Goal: Task Accomplishment & Management: Complete application form

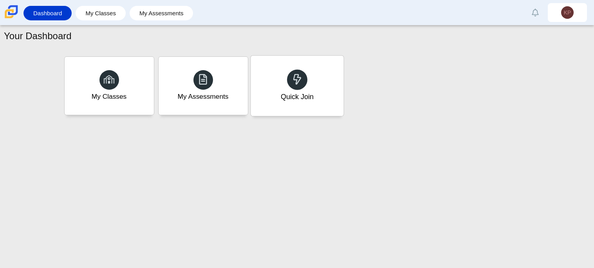
click at [319, 94] on div "Quick Join" at bounding box center [297, 86] width 93 height 60
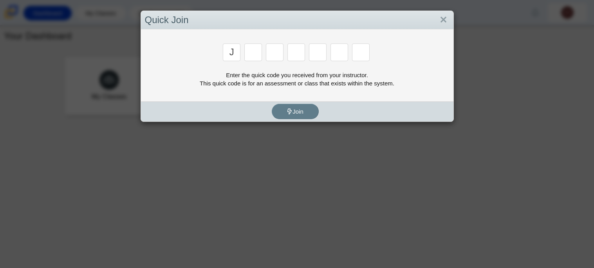
type input "j"
type input "b"
type input "m"
type input "3"
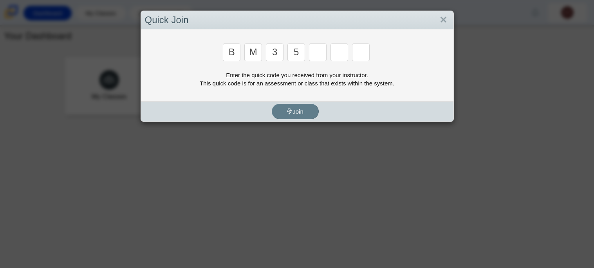
type input "5"
type input "3"
type input "g"
type input "b"
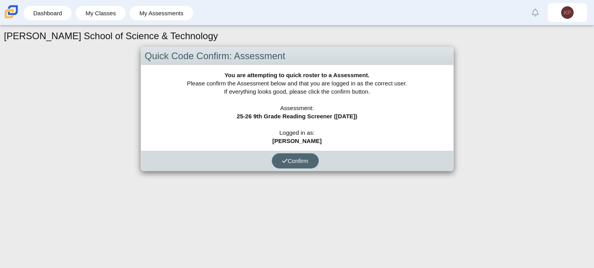
click at [292, 164] on button "Confirm" at bounding box center [295, 160] width 47 height 15
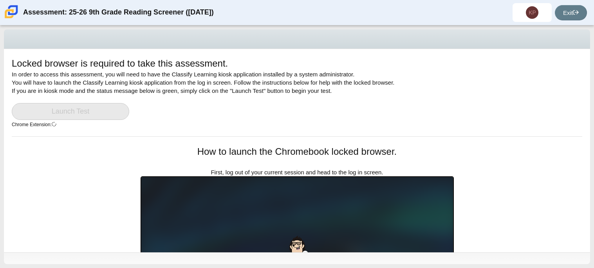
click at [155, 124] on div "Locked browser is required to take this assessment. In order to access this ass…" at bounding box center [297, 96] width 570 height 79
click at [578, 9] on icon at bounding box center [576, 12] width 6 height 6
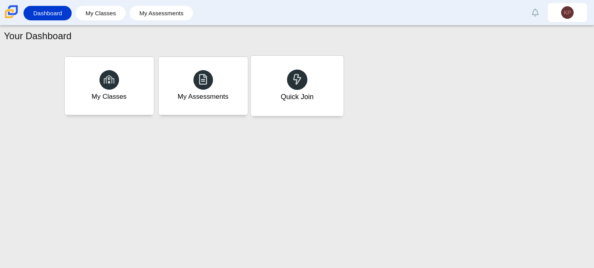
click at [275, 76] on div "Quick Join" at bounding box center [297, 86] width 93 height 60
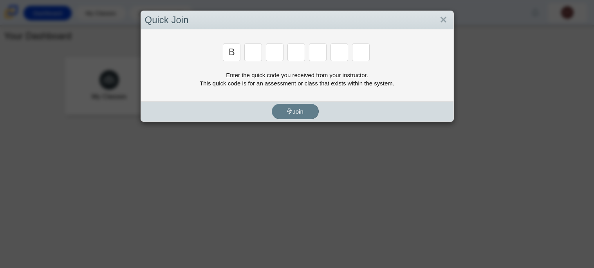
type input "b"
type input "m"
type input "3"
type input "5"
type input "3"
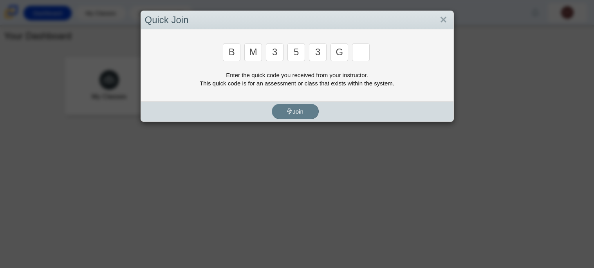
type input "g"
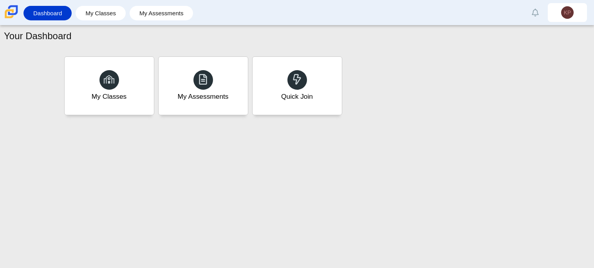
type input "b"
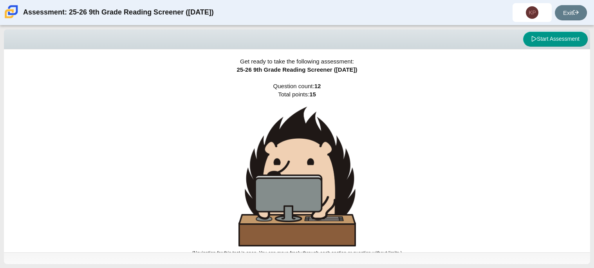
scroll to position [5, 0]
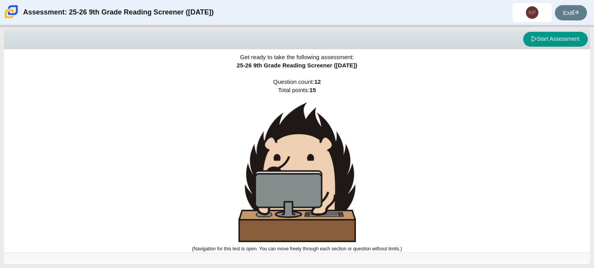
click at [275, 222] on img at bounding box center [296, 172] width 117 height 140
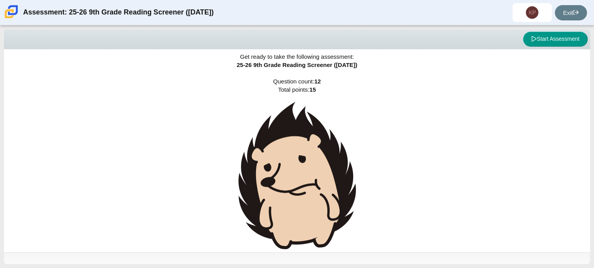
click at [372, 206] on div "Get ready to take the following assessment: 25-26 9th Grade Reading Screener ([…" at bounding box center [297, 146] width 586 height 203
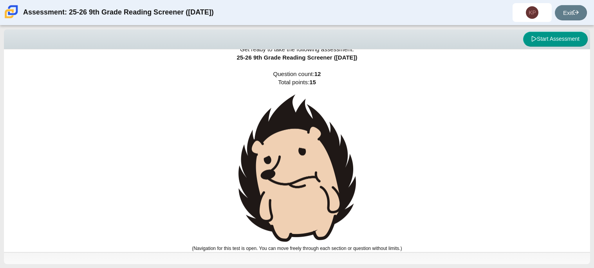
scroll to position [12, 0]
click at [550, 34] on button "Start Assessment" at bounding box center [555, 39] width 65 height 15
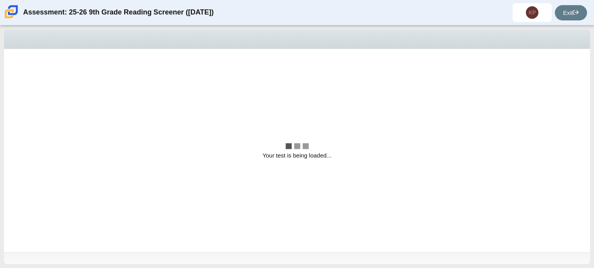
scroll to position [0, 0]
select select "ccc5b315-3c7c-471c-bf90-f22c8299c798"
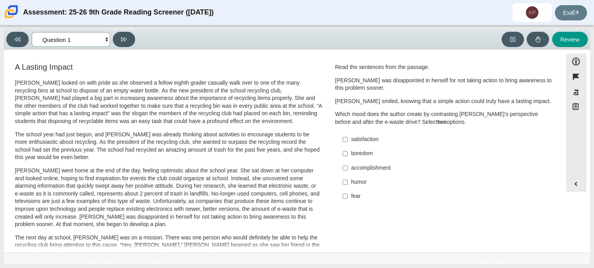
click at [96, 41] on select "Questions Question 1 Question 2 Question 3 Question 4 Question 5 Question 6 Que…" at bounding box center [71, 39] width 78 height 14
click at [102, 37] on select "Questions Question 1 Question 2 Question 3 Question 4 Question 5 Question 6 Que…" at bounding box center [71, 39] width 78 height 14
click at [312, 134] on p "The school year had just begun, and [PERSON_NAME] was already thinking about ac…" at bounding box center [168, 146] width 307 height 31
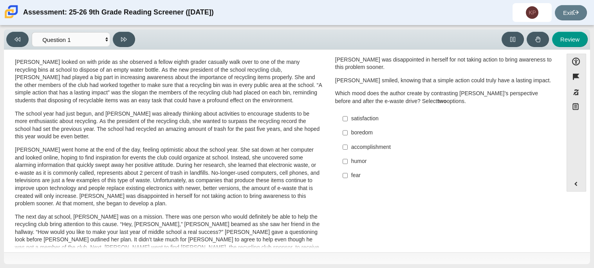
scroll to position [14, 0]
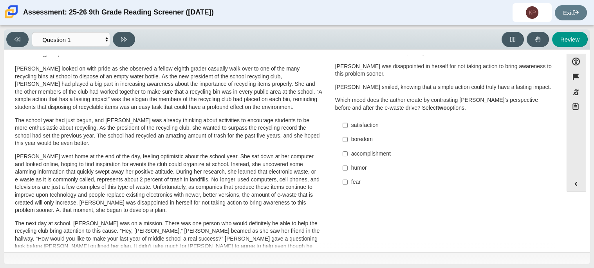
click at [405, 225] on div "A Lasting Impact [PERSON_NAME] looked on with pride as she observed a fellow ei…" at bounding box center [283, 267] width 551 height 441
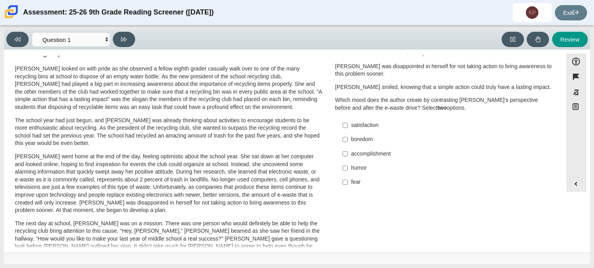
click at [405, 225] on div "A Lasting Impact [PERSON_NAME] looked on with pride as she observed a fellow ei…" at bounding box center [283, 267] width 551 height 441
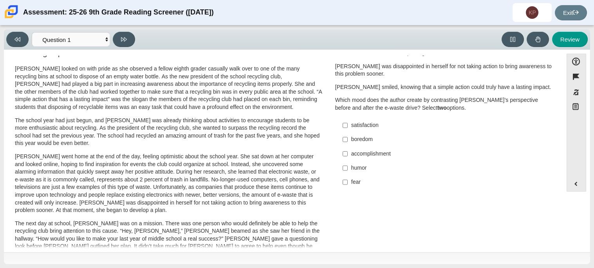
click at [405, 225] on div "A Lasting Impact [PERSON_NAME] looked on with pride as she observed a fellow ei…" at bounding box center [283, 267] width 551 height 441
click at [404, 226] on div "A Lasting Impact [PERSON_NAME] looked on with pride as she observed a fellow ei…" at bounding box center [283, 267] width 551 height 441
click at [405, 229] on div "A Lasting Impact [PERSON_NAME] looked on with pride as she observed a fellow ei…" at bounding box center [283, 267] width 551 height 441
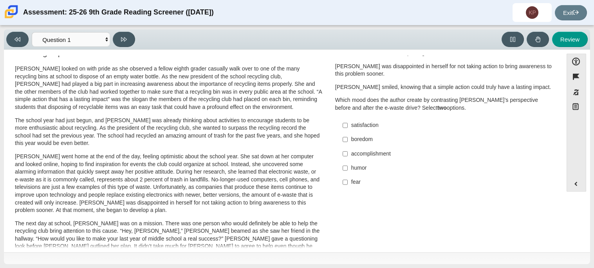
click at [405, 229] on div "A Lasting Impact [PERSON_NAME] looked on with pride as she observed a fellow ei…" at bounding box center [283, 267] width 551 height 441
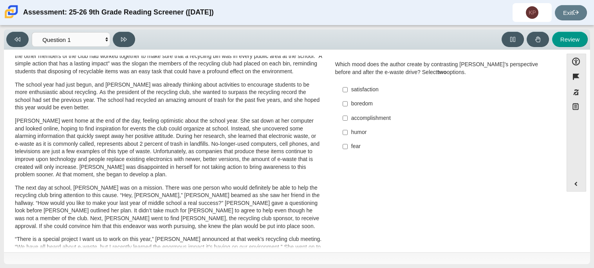
scroll to position [31, 0]
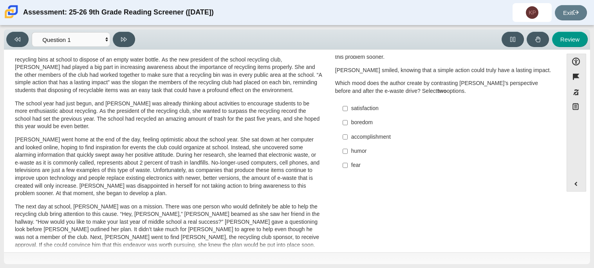
click at [354, 167] on div "fear" at bounding box center [450, 165] width 198 height 8
click at [348, 167] on input "fear fear" at bounding box center [344, 165] width 5 height 14
checkbox input "true"
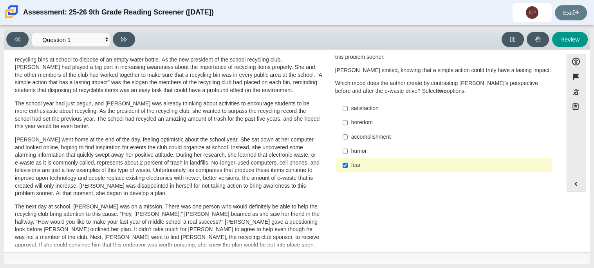
click at [372, 135] on div "accomplishment" at bounding box center [450, 137] width 198 height 8
click at [348, 135] on input "accomplishment accomplishment" at bounding box center [344, 137] width 5 height 14
checkbox input "true"
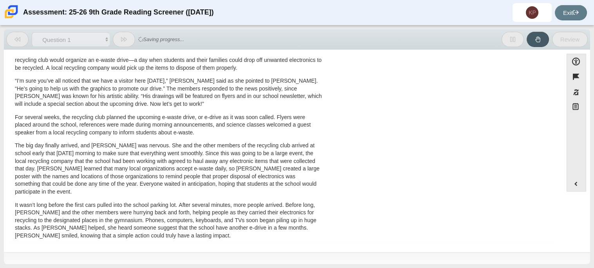
scroll to position [0, 0]
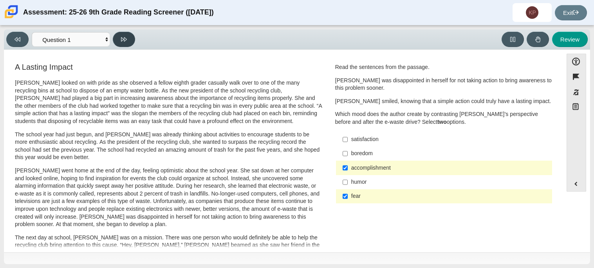
click at [128, 44] on button at bounding box center [124, 39] width 22 height 15
select select "0ff64528-ffd7-428d-b192-babfaadd44e8"
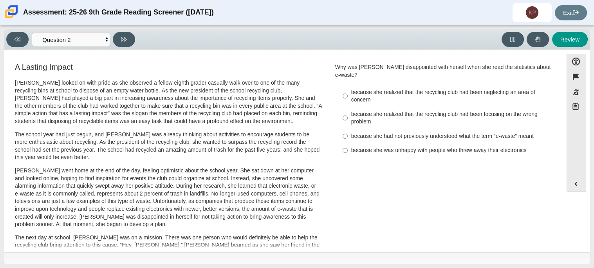
click at [461, 117] on div "because she realized that the recycling club had been focusing on the wrong pro…" at bounding box center [450, 117] width 198 height 15
click at [348, 117] on input "because she realized that the recycling club had been focusing on the wrong pro…" at bounding box center [344, 118] width 5 height 22
radio input "true"
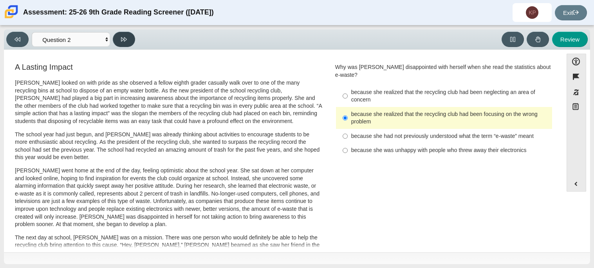
click at [128, 45] on button at bounding box center [124, 39] width 22 height 15
select select "7ce3d843-6974-4858-901c-1ff39630e843"
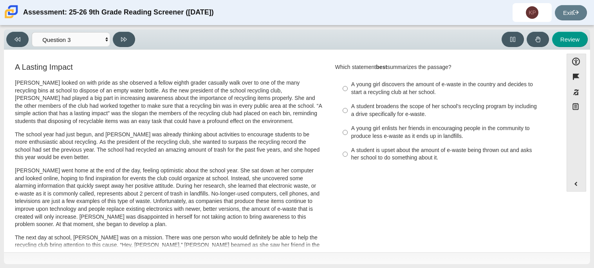
click at [406, 107] on div "A student broadens the scope of her school’s recycling program by including a d…" at bounding box center [450, 110] width 198 height 15
click at [348, 107] on input "A student broadens the scope of her school’s recycling program by including a d…" at bounding box center [344, 110] width 5 height 22
radio input "true"
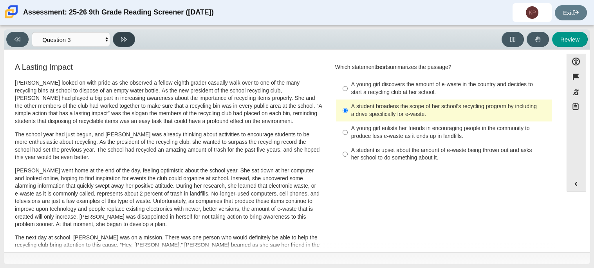
click at [123, 39] on icon at bounding box center [124, 39] width 6 height 6
select select "ca9ea0f1-49c5-4bd1-83b0-472c18652b42"
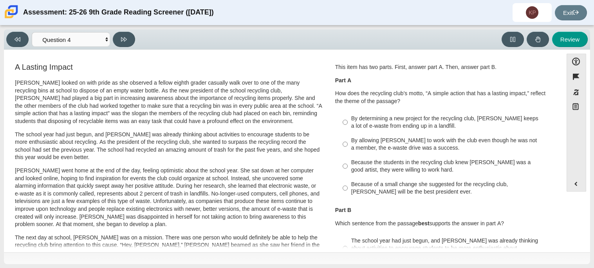
click at [466, 122] on div "By determining a new project for the recycling club, [PERSON_NAME] keeps a lot …" at bounding box center [450, 122] width 198 height 15
click at [348, 122] on input "By determining a new project for the recycling club, [PERSON_NAME] keeps a lot …" at bounding box center [344, 122] width 5 height 22
radio input "true"
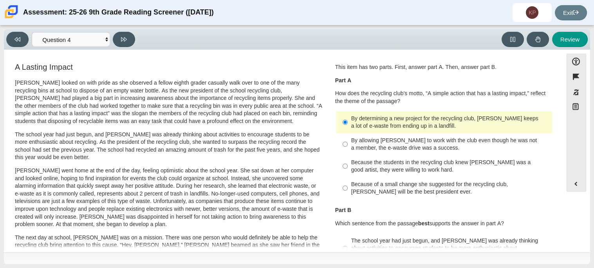
click at [452, 144] on div "By allowing [PERSON_NAME] to work with the club even though he was not a member…" at bounding box center [450, 144] width 198 height 15
click at [348, 144] on input "By allowing [PERSON_NAME] to work with the club even though he was not a member…" at bounding box center [344, 144] width 5 height 22
radio input "true"
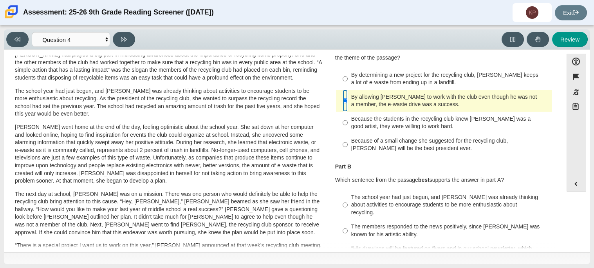
scroll to position [44, 0]
click at [492, 73] on div "By determining a new project for the recycling club, [PERSON_NAME] keeps a lot …" at bounding box center [450, 78] width 198 height 15
click at [348, 73] on input "By determining a new project for the recycling club, [PERSON_NAME] keeps a lot …" at bounding box center [344, 78] width 5 height 22
radio input "true"
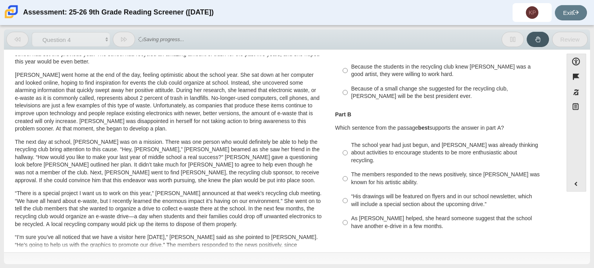
scroll to position [0, 0]
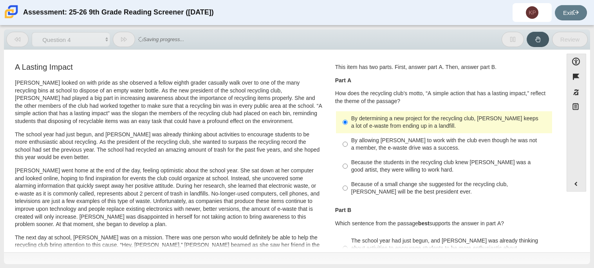
click at [492, 73] on div "This item has two parts. First, answer part A. Then, answer part B. Part A How …" at bounding box center [444, 83] width 218 height 41
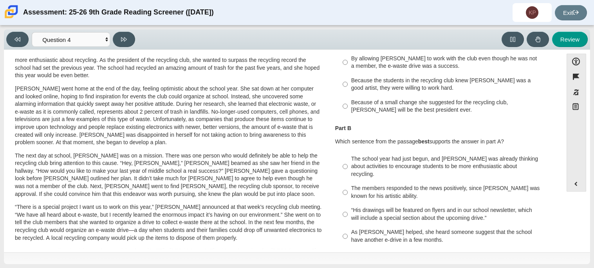
scroll to position [87, 0]
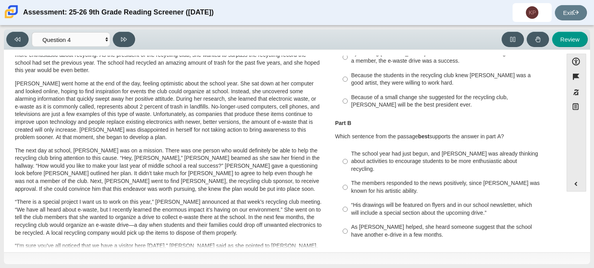
click at [354, 225] on div "As [PERSON_NAME] helped, she heard someone suggest that the school have another…" at bounding box center [450, 230] width 198 height 15
click at [348, 225] on input "As [PERSON_NAME] helped, she heard someone suggest that the school have another…" at bounding box center [344, 231] width 5 height 22
radio input "true"
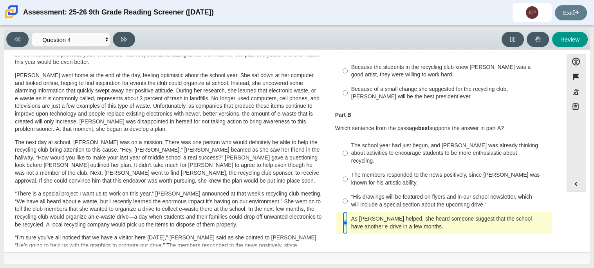
scroll to position [99, 0]
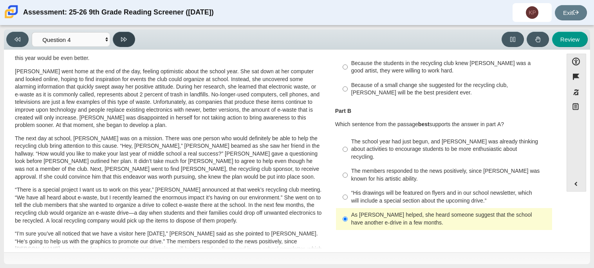
click at [124, 40] on icon at bounding box center [124, 39] width 6 height 4
select select "e41f1a79-e29f-4095-8030-a53364015bed"
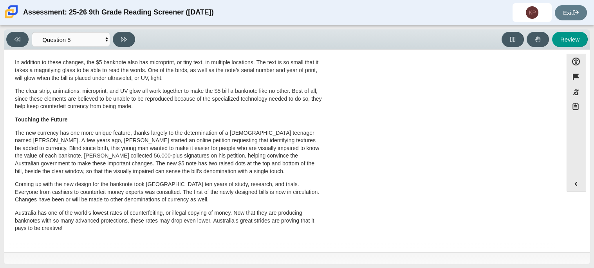
scroll to position [0, 0]
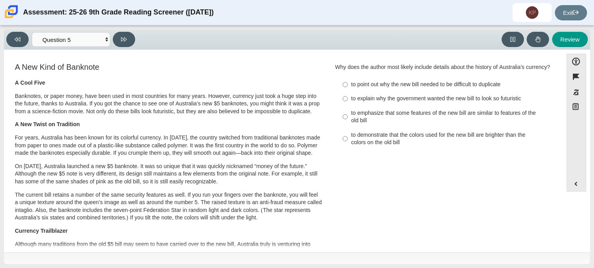
click at [454, 101] on div "to explain why the government wanted the new bill to look so futuristic" at bounding box center [450, 99] width 198 height 8
click at [348, 101] on input "to explain why the government wanted the new bill to look so futuristic to expl…" at bounding box center [344, 99] width 5 height 14
radio input "true"
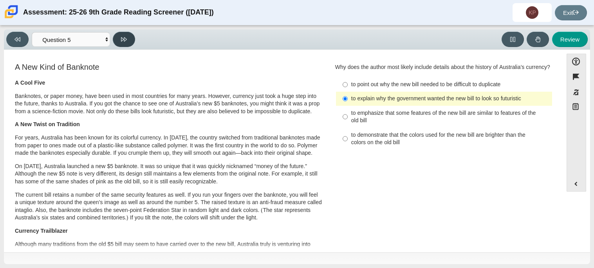
click at [126, 41] on icon at bounding box center [124, 39] width 6 height 6
select select "69146e31-7b3d-4a3e-9ce6-f30c24342ae0"
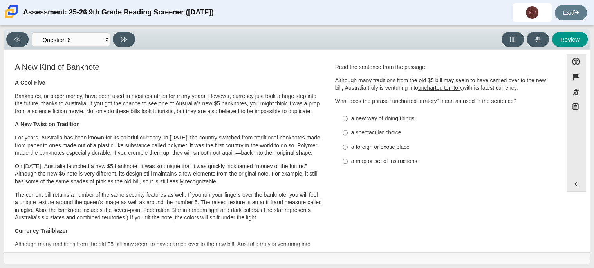
click at [405, 121] on div "a new way of doing things" at bounding box center [450, 119] width 198 height 8
click at [348, 121] on input "a new way of doing things a new way of doing things" at bounding box center [344, 118] width 5 height 14
radio input "true"
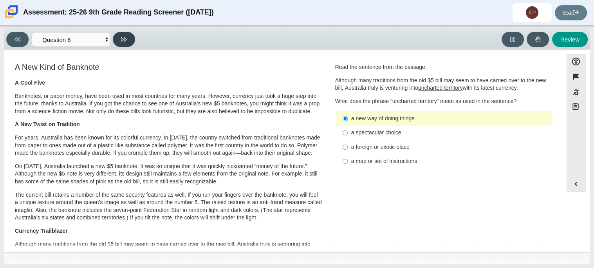
click at [116, 40] on button at bounding box center [124, 39] width 22 height 15
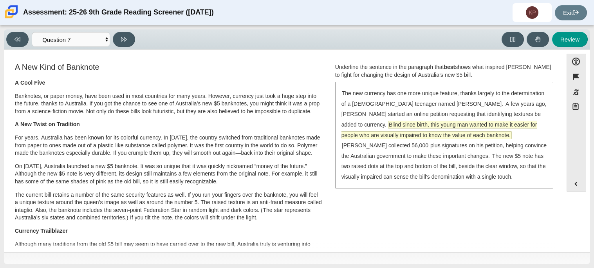
click at [447, 126] on span "Blind since birth, this young man wanted to make it easier for people who are v…" at bounding box center [439, 130] width 196 height 18
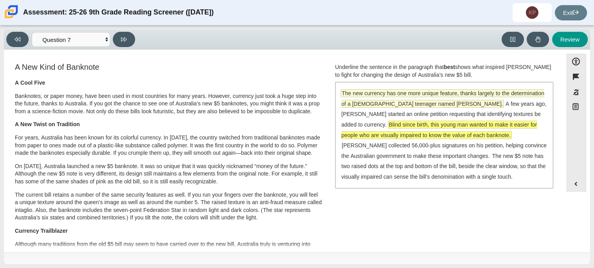
click at [447, 99] on span "The new currency has one more unique feature, thanks largely to the determinati…" at bounding box center [442, 99] width 203 height 18
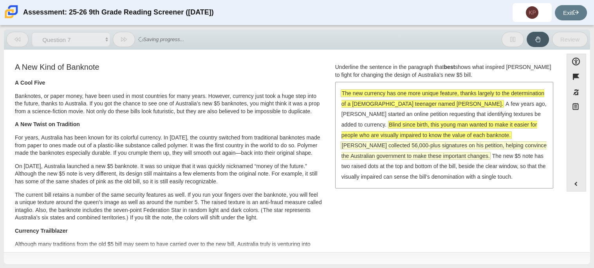
click at [510, 149] on span "[PERSON_NAME] collected 56,000-plus signatures on his petition, helping convinc…" at bounding box center [444, 150] width 206 height 18
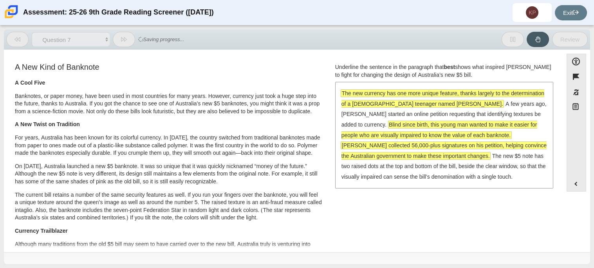
click at [510, 149] on span "[PERSON_NAME] collected 56,000-plus signatures on his petition, helping convinc…" at bounding box center [444, 150] width 206 height 18
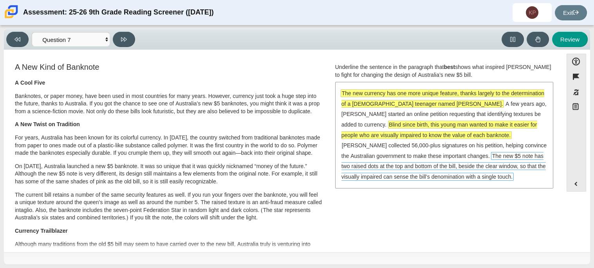
click at [502, 162] on span "The new $5 note has two raised dots at the top and bottom of the bill, beside t…" at bounding box center [443, 166] width 204 height 29
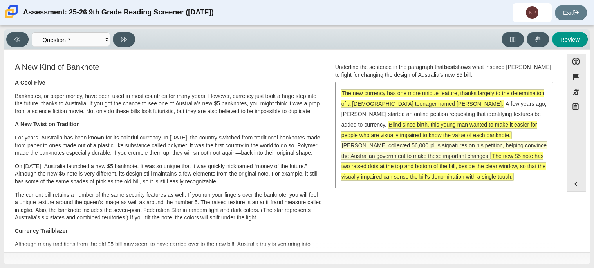
click at [503, 149] on span "[PERSON_NAME] collected 56,000-plus signatures on his petition, helping convinc…" at bounding box center [443, 151] width 205 height 18
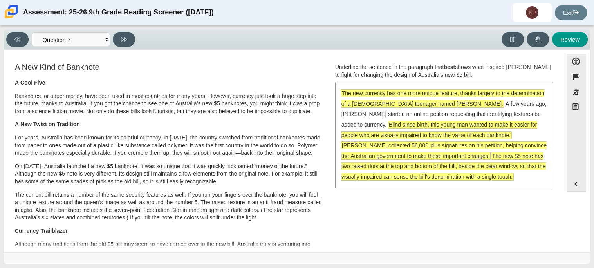
click at [505, 144] on span "[PERSON_NAME] collected 56,000-plus signatures on his petition, helping convinc…" at bounding box center [443, 151] width 205 height 18
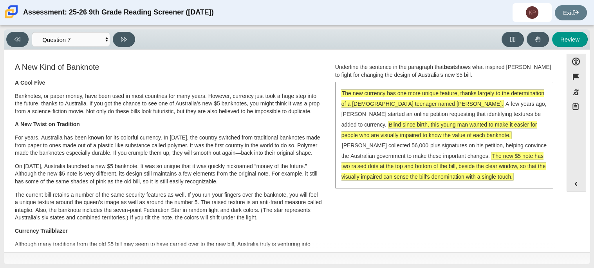
click at [489, 160] on span "The new $5 note has two raised dots at the top and bottom of the bill, beside t…" at bounding box center [443, 166] width 204 height 29
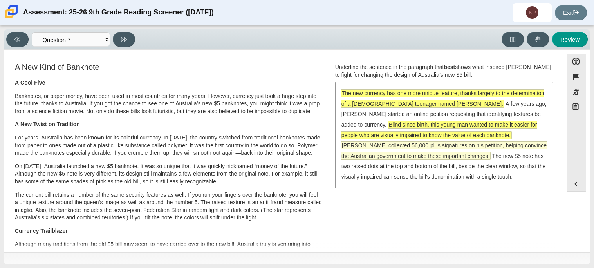
click at [505, 142] on span "[PERSON_NAME] collected 56,000-plus signatures on his petition, helping convinc…" at bounding box center [443, 151] width 205 height 18
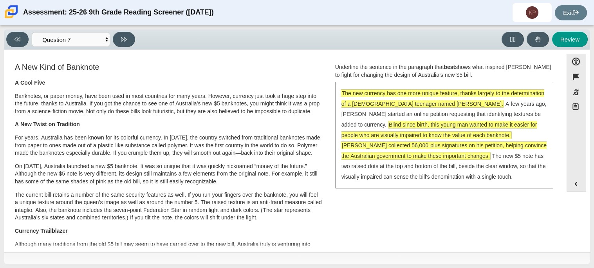
click at [417, 130] on div "The new currency has one more unique feature, thanks largely to the determinati…" at bounding box center [444, 135] width 216 height 105
click at [122, 42] on button at bounding box center [124, 39] width 22 height 15
select select "ea8338c2-a6a3-418e-a305-2b963b54a290"
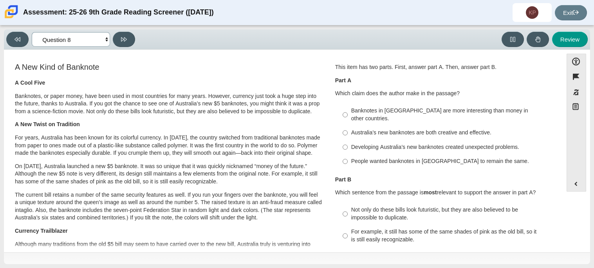
click at [103, 42] on select "Questions Question 1 Question 2 Question 3 Question 4 Question 5 Question 6 Que…" at bounding box center [71, 39] width 78 height 14
click at [476, 68] on p "This item has two parts. First, answer part A. Then, answer part B." at bounding box center [444, 67] width 218 height 8
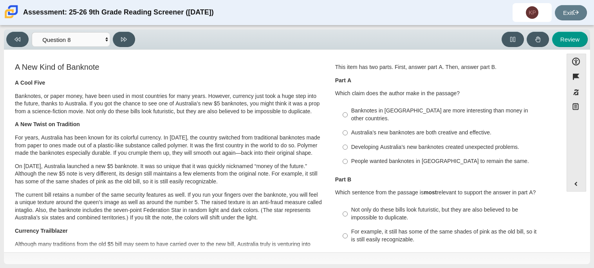
click at [476, 68] on p "This item has two parts. First, answer part A. Then, answer part B." at bounding box center [444, 67] width 218 height 8
click at [460, 115] on label "Banknotes in [GEOGRAPHIC_DATA] are more interesting than money in other countri…" at bounding box center [444, 115] width 215 height 22
click at [348, 115] on input "Banknotes in [GEOGRAPHIC_DATA] are more interesting than money in other countri…" at bounding box center [344, 115] width 5 height 22
radio input "true"
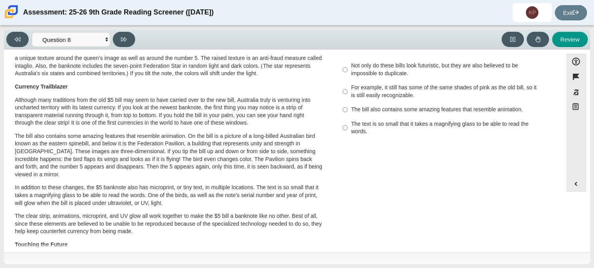
scroll to position [146, 0]
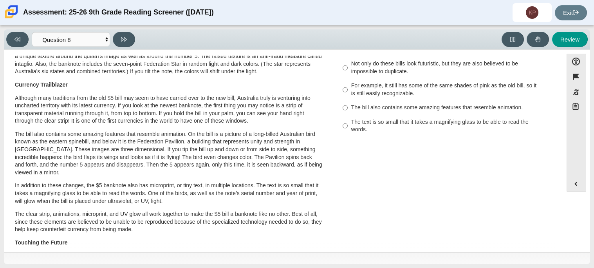
click at [460, 118] on div "The text is so small that it takes a magnifying glass to be able to read the wo…" at bounding box center [450, 125] width 198 height 15
click at [348, 115] on input "The text is so small that it takes a magnifying glass to be able to read the wo…" at bounding box center [344, 126] width 5 height 22
radio input "true"
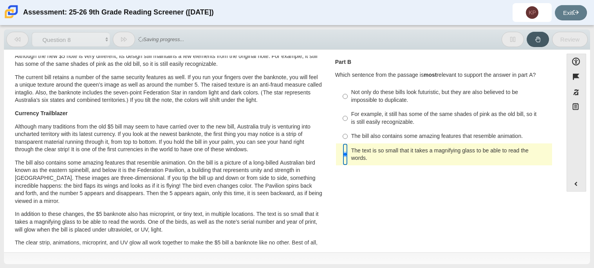
scroll to position [110, 0]
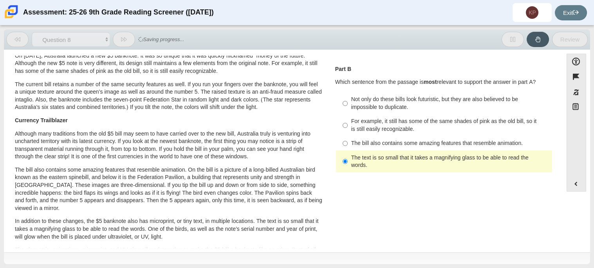
click at [460, 117] on div "For example, it still has some of the same shades of pink as the old bill, so i…" at bounding box center [450, 124] width 198 height 15
click at [348, 115] on input "For example, it still has some of the same shades of pink as the old bill, so i…" at bounding box center [344, 125] width 5 height 22
radio input "true"
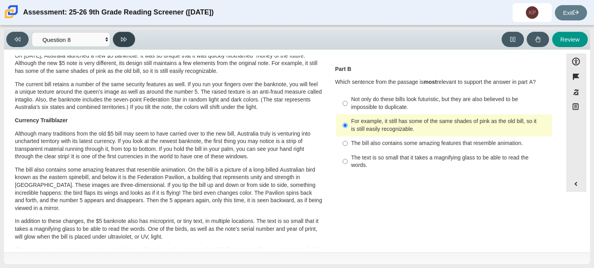
click at [133, 39] on button at bounding box center [124, 39] width 22 height 15
select select "89f058d6-b15c-4ef5-a4b3-fdaffb8868b6"
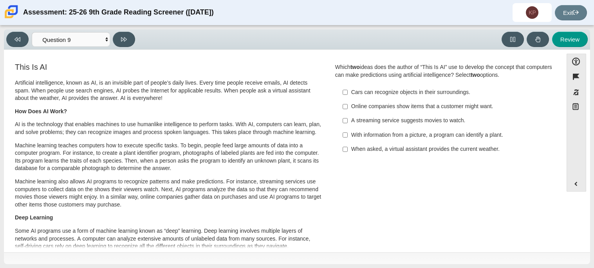
click at [469, 108] on div "Online companies show items that a customer might want." at bounding box center [450, 107] width 198 height 8
click at [348, 108] on input "Online companies show items that a customer might want. Online companies show i…" at bounding box center [344, 106] width 5 height 14
checkbox input "true"
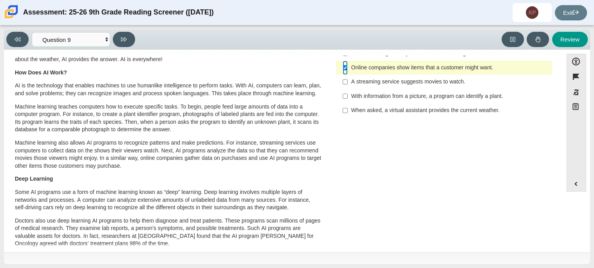
scroll to position [38, 0]
click at [452, 115] on label "When asked, a virtual assistant provides the current weather. When asked, a vir…" at bounding box center [444, 111] width 215 height 14
click at [348, 115] on input "When asked, a virtual assistant provides the current weather. When asked, a vir…" at bounding box center [344, 111] width 5 height 14
checkbox input "true"
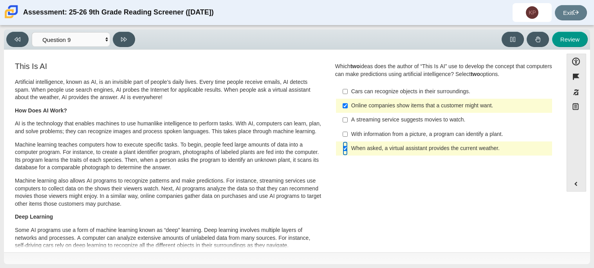
scroll to position [0, 0]
click at [352, 108] on div "Online companies show items that a customer might want." at bounding box center [450, 107] width 198 height 8
click at [348, 108] on input "Online companies show items that a customer might want. Online companies show i…" at bounding box center [344, 106] width 5 height 14
checkbox input "false"
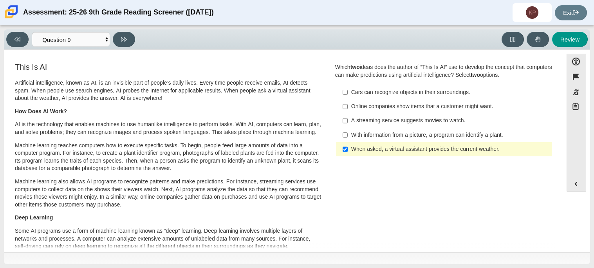
click at [356, 136] on div "With information from a picture, a program can identify a plant." at bounding box center [450, 135] width 198 height 8
click at [348, 136] on input "With information from a picture, a program can identify a plant. With informati…" at bounding box center [344, 135] width 5 height 14
checkbox input "true"
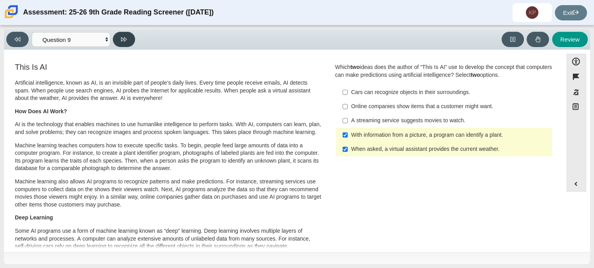
click at [124, 42] on icon at bounding box center [124, 39] width 6 height 6
select select "cdf3c14e-a918-44d1-9b63-3db0fa81641e"
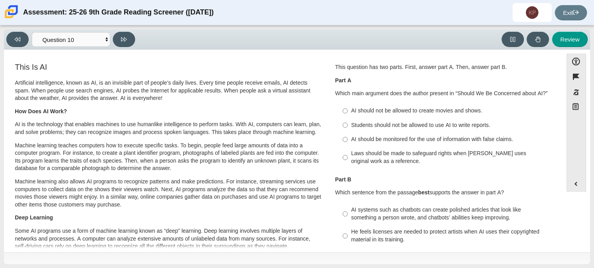
click at [439, 124] on div "Students should not be allowed to use AI to write reports." at bounding box center [450, 125] width 198 height 8
click at [348, 124] on input "Students should not be allowed to use AI to write reports. Students should not …" at bounding box center [344, 125] width 5 height 14
radio input "true"
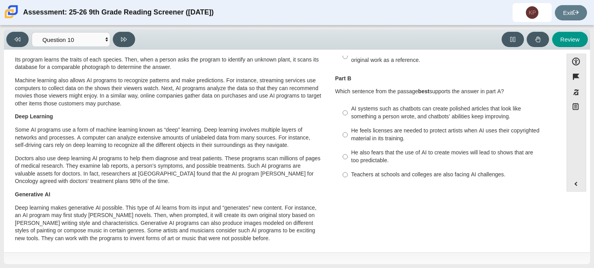
scroll to position [99, 0]
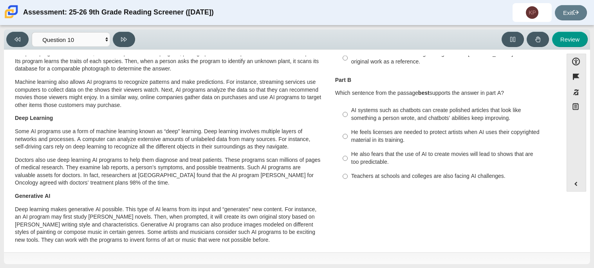
click at [442, 120] on div "AI systems such as chatbots can create polished articles that look like somethi…" at bounding box center [450, 113] width 198 height 15
click at [348, 120] on input "AI systems such as chatbots can create polished articles that look like somethi…" at bounding box center [344, 114] width 5 height 22
radio input "true"
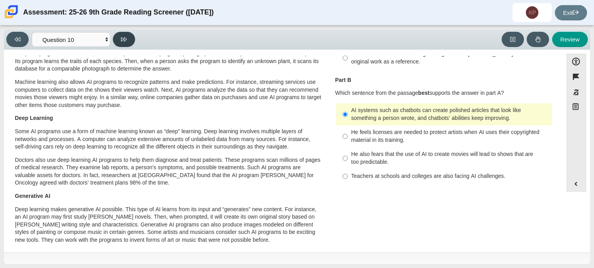
click at [123, 36] on icon at bounding box center [124, 39] width 6 height 6
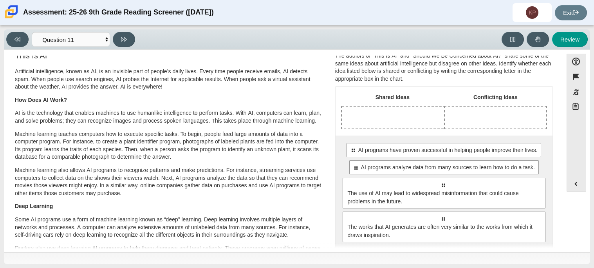
scroll to position [9, 0]
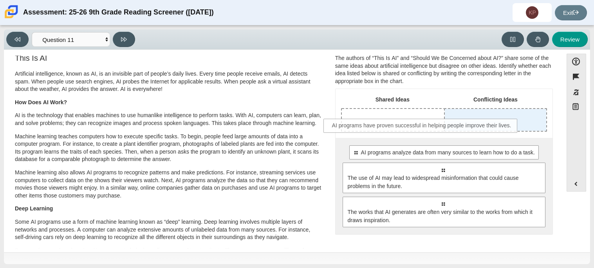
drag, startPoint x: 473, startPoint y: 155, endPoint x: 453, endPoint y: 127, distance: 34.8
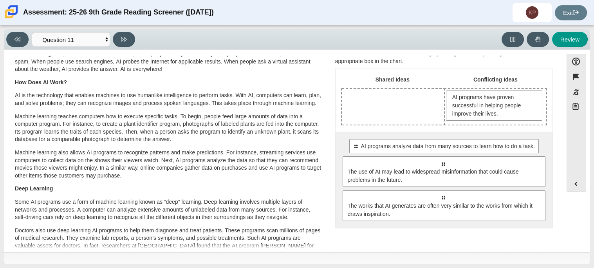
scroll to position [26, 0]
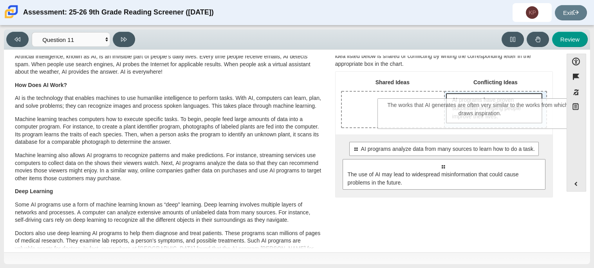
drag, startPoint x: 436, startPoint y: 204, endPoint x: 473, endPoint y: 109, distance: 102.1
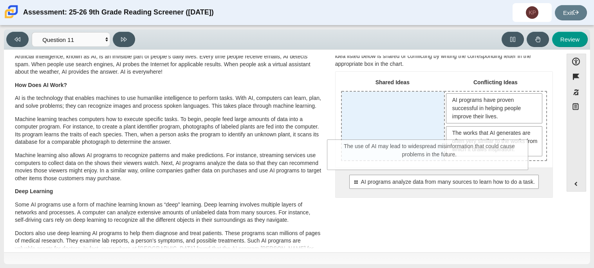
drag, startPoint x: 404, startPoint y: 203, endPoint x: 390, endPoint y: 151, distance: 53.4
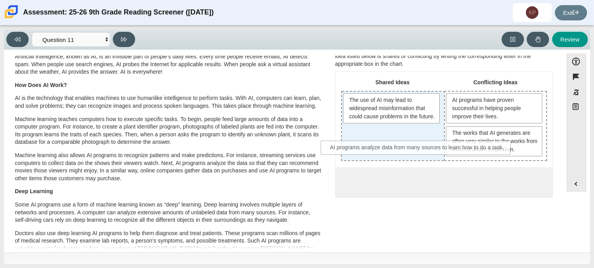
drag, startPoint x: 445, startPoint y: 177, endPoint x: 420, endPoint y: 144, distance: 42.4
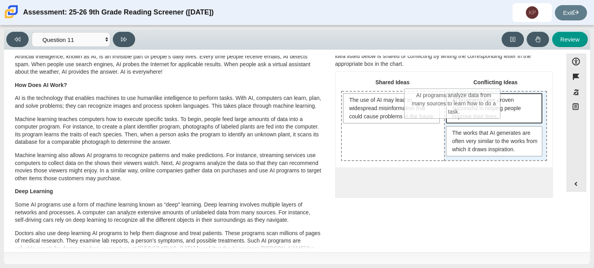
drag, startPoint x: 418, startPoint y: 148, endPoint x: 481, endPoint y: 103, distance: 78.0
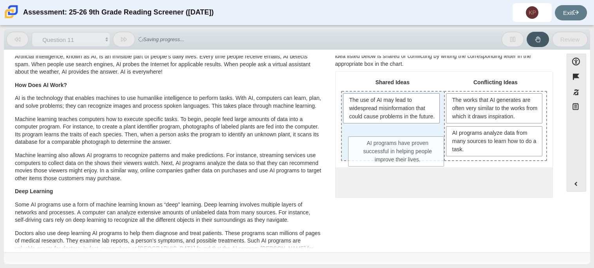
drag, startPoint x: 512, startPoint y: 105, endPoint x: 405, endPoint y: 142, distance: 112.5
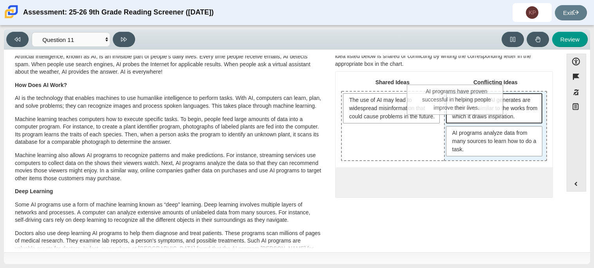
drag, startPoint x: 417, startPoint y: 159, endPoint x: 483, endPoint y: 110, distance: 82.2
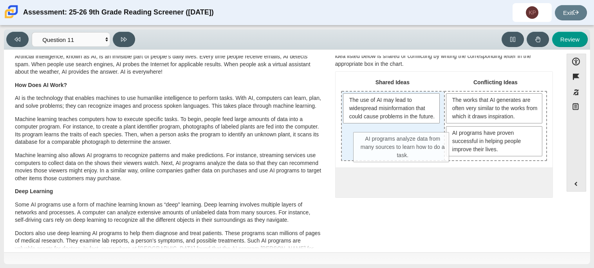
drag, startPoint x: 487, startPoint y: 140, endPoint x: 397, endPoint y: 146, distance: 89.9
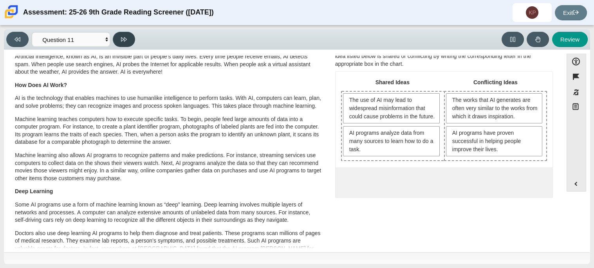
click at [127, 45] on button at bounding box center [124, 39] width 22 height 15
select select "c3effed4-44ce-4a19-bd96-1787f34e9b4c"
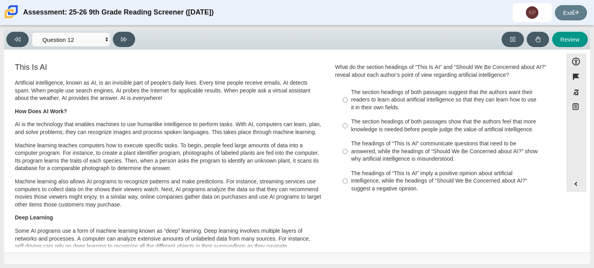
click at [427, 89] on div "The section headings of both passages suggest that the authors want their reade…" at bounding box center [450, 99] width 198 height 23
click at [348, 89] on input "The section headings of both passages suggest that the authors want their reade…" at bounding box center [344, 100] width 5 height 30
radio input "true"
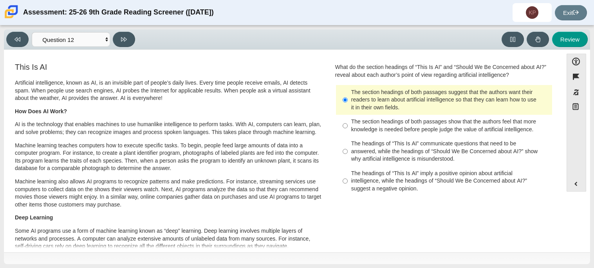
click at [420, 171] on div "The headings of “This Is AI” imply a positive opinion about artificial intellig…" at bounding box center [450, 180] width 198 height 23
click at [348, 171] on input "The headings of “This Is AI” imply a positive opinion about artificial intellig…" at bounding box center [344, 181] width 5 height 30
radio input "true"
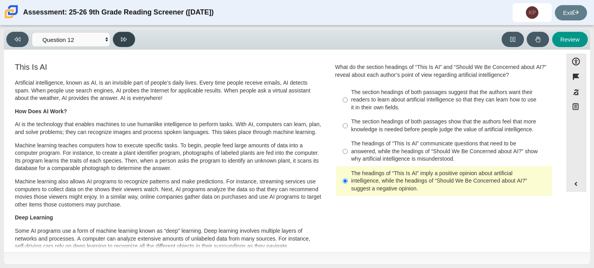
click at [123, 45] on button at bounding box center [124, 39] width 22 height 15
select select "review"
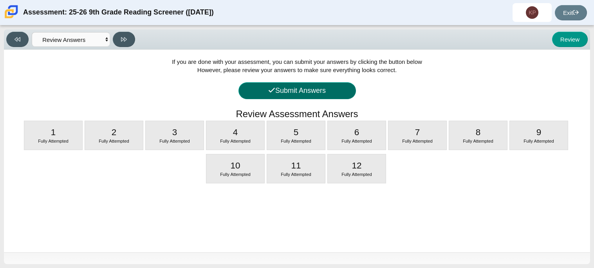
click at [256, 85] on button "Submit Answers" at bounding box center [296, 90] width 117 height 17
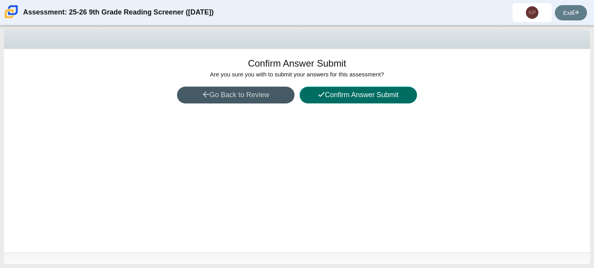
click at [331, 99] on button "Confirm Answer Submit" at bounding box center [357, 95] width 117 height 17
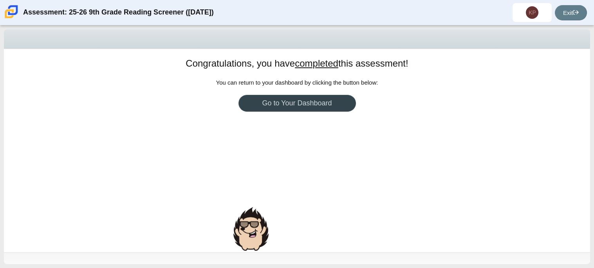
click at [307, 110] on link "Go to Your Dashboard" at bounding box center [296, 103] width 117 height 17
